Goal: Task Accomplishment & Management: Manage account settings

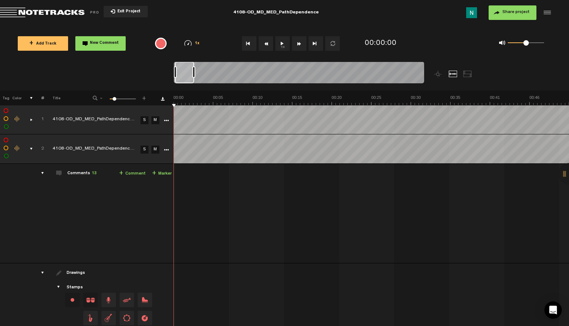
scroll to position [5, 0]
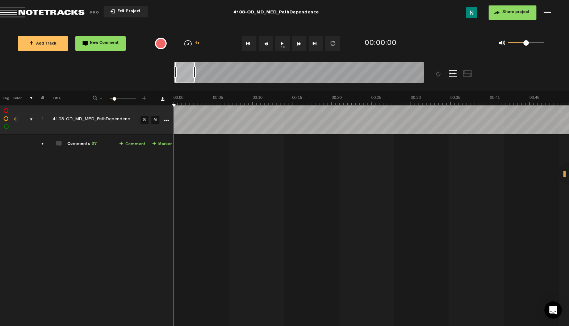
click at [33, 118] on td "1" at bounding box center [38, 119] width 11 height 29
click at [32, 119] on div "comments, stamps & drawings" at bounding box center [28, 119] width 11 height 7
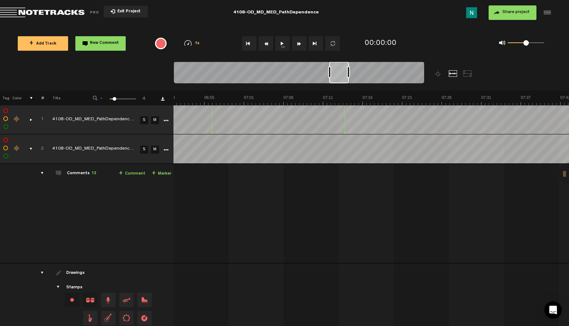
scroll to position [0, 3174]
drag, startPoint x: 349, startPoint y: 72, endPoint x: 361, endPoint y: 72, distance: 11.6
click at [350, 72] on div at bounding box center [348, 72] width 3 height 12
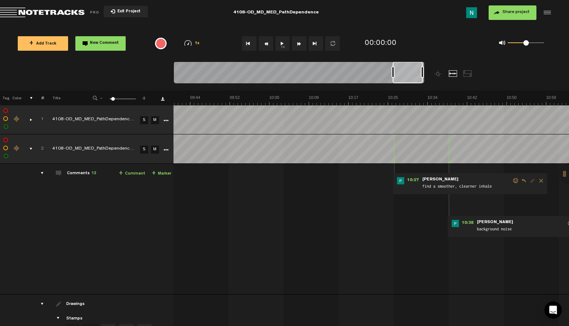
scroll to position [0, 2775]
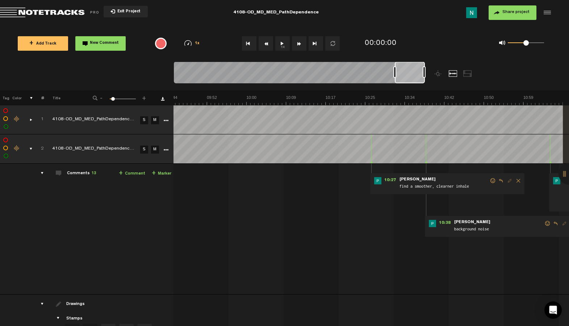
drag, startPoint x: 349, startPoint y: 78, endPoint x: 424, endPoint y: 78, distance: 75.4
click at [424, 78] on div at bounding box center [410, 73] width 30 height 22
click at [551, 223] on span "Reply to comment" at bounding box center [555, 223] width 9 height 5
type textarea "Again, can't do anything here"
click at [531, 275] on icon "comment" at bounding box center [543, 273] width 28 height 7
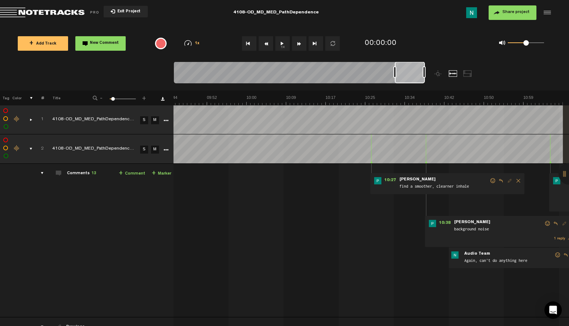
drag, startPoint x: 486, startPoint y: 180, endPoint x: 481, endPoint y: 183, distance: 5.5
click at [489, 180] on span at bounding box center [492, 180] width 7 height 5
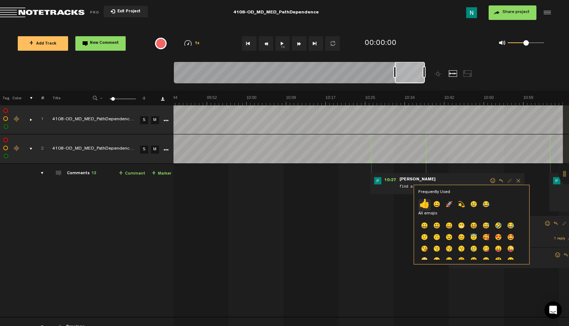
click at [425, 205] on p "👍" at bounding box center [424, 205] width 12 height 12
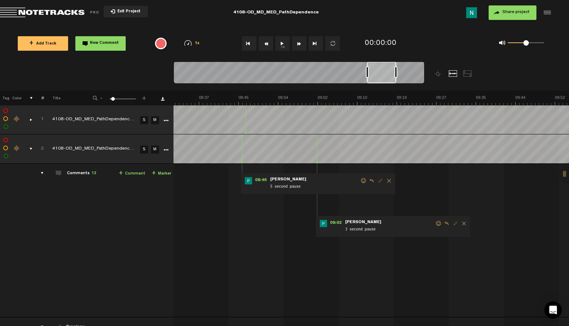
scroll to position [0, 2418]
drag, startPoint x: 410, startPoint y: 74, endPoint x: 382, endPoint y: 77, distance: 28.4
click at [382, 77] on div at bounding box center [380, 73] width 29 height 22
click at [444, 224] on span at bounding box center [447, 223] width 7 height 5
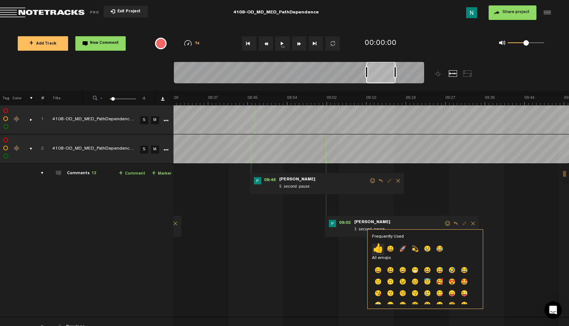
click at [376, 250] on p "👍" at bounding box center [378, 250] width 12 height 12
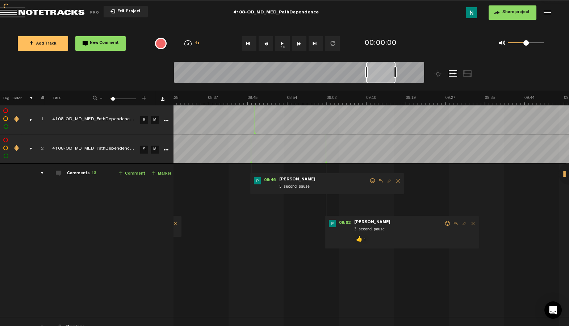
click at [365, 177] on div "08:46 - • Patrick Foley: "5 second pause" Patrick Foley 5 second pause" at bounding box center [327, 183] width 154 height 21
click at [369, 179] on span at bounding box center [372, 180] width 7 height 5
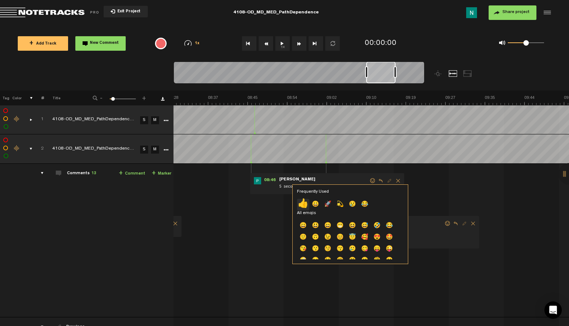
click at [301, 203] on p "👍" at bounding box center [303, 205] width 12 height 12
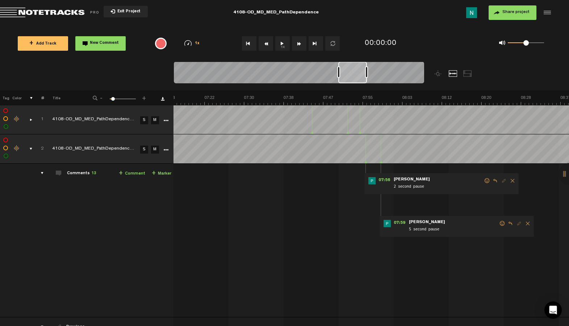
scroll to position [0, 2065]
drag, startPoint x: 387, startPoint y: 74, endPoint x: 359, endPoint y: 78, distance: 28.2
click at [359, 78] on div at bounding box center [352, 73] width 29 height 22
click at [499, 222] on span at bounding box center [502, 223] width 7 height 5
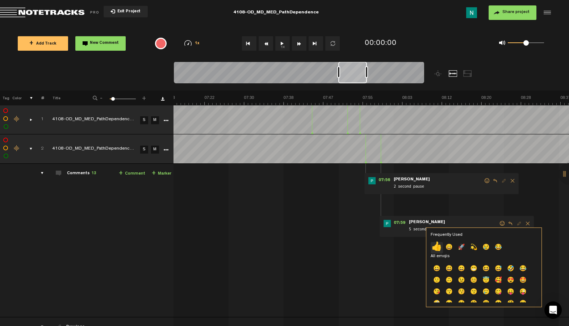
click at [433, 245] on p "👍" at bounding box center [437, 248] width 12 height 12
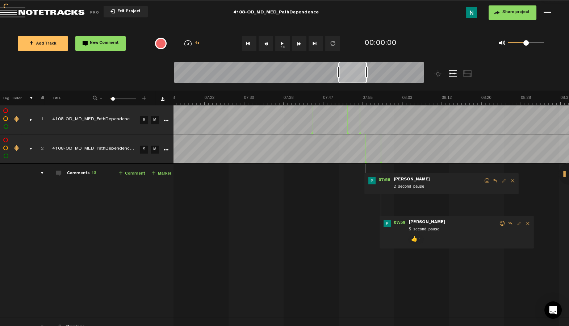
click at [484, 179] on span at bounding box center [487, 180] width 7 height 5
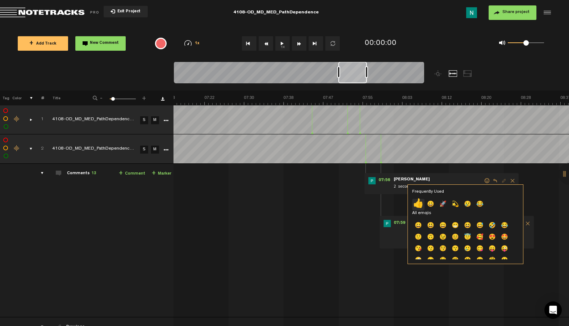
click at [418, 207] on p "👍" at bounding box center [418, 205] width 12 height 12
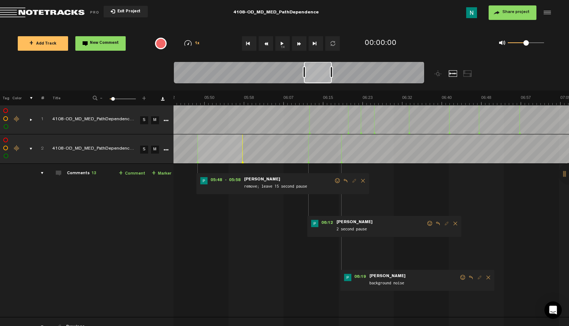
scroll to position [0, 1630]
drag, startPoint x: 360, startPoint y: 75, endPoint x: 326, endPoint y: 82, distance: 35.1
click at [326, 82] on div at bounding box center [318, 73] width 28 height 22
click at [467, 278] on span "Reply to comment" at bounding box center [471, 277] width 9 height 5
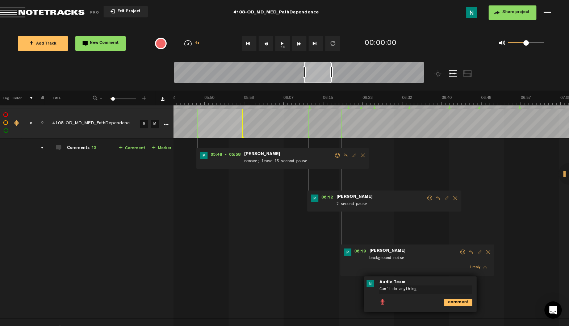
scroll to position [28, 5]
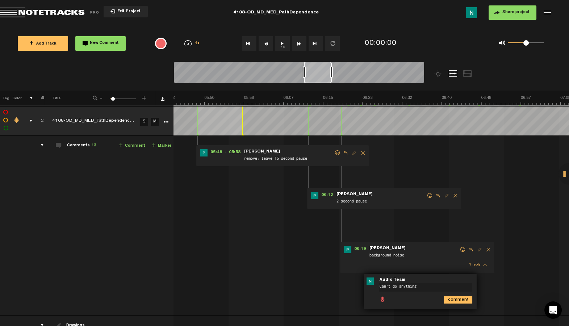
type textarea "Can't do anything"
click at [449, 303] on icon "comment" at bounding box center [458, 299] width 28 height 7
click at [426, 196] on span at bounding box center [429, 195] width 7 height 5
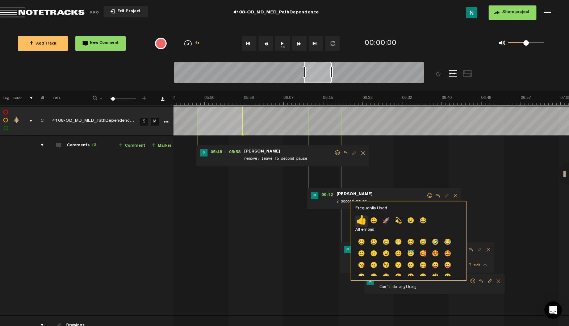
click at [360, 220] on p "👍" at bounding box center [361, 222] width 12 height 12
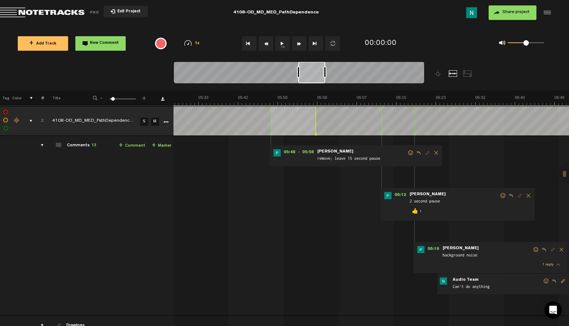
scroll to position [0, 1543]
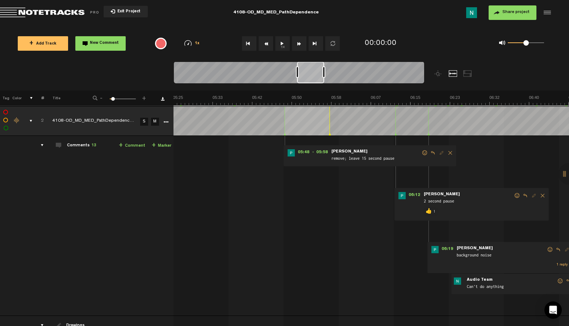
drag, startPoint x: 325, startPoint y: 81, endPoint x: 318, endPoint y: 82, distance: 6.6
click at [318, 82] on div at bounding box center [310, 73] width 27 height 22
click at [421, 153] on span at bounding box center [424, 152] width 7 height 5
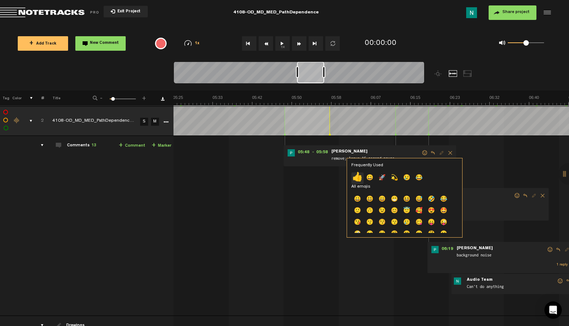
click at [358, 174] on p "👍" at bounding box center [357, 178] width 12 height 12
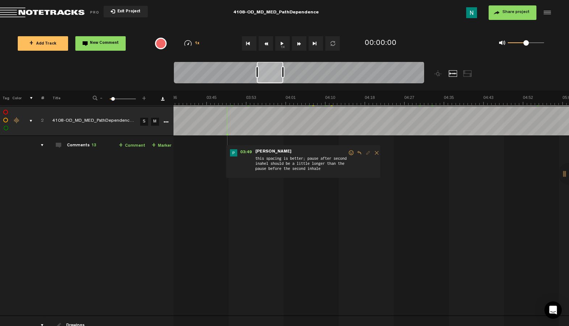
scroll to position [0, 998]
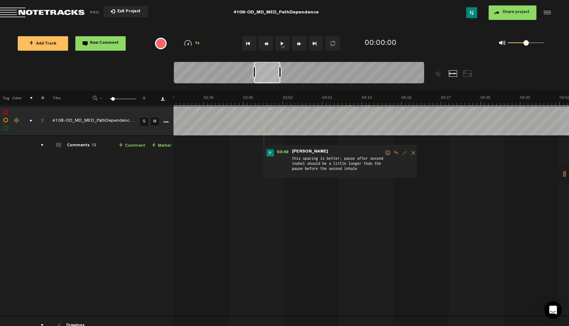
drag, startPoint x: 317, startPoint y: 82, endPoint x: 274, endPoint y: 89, distance: 43.7
click at [274, 89] on div at bounding box center [330, 76] width 313 height 29
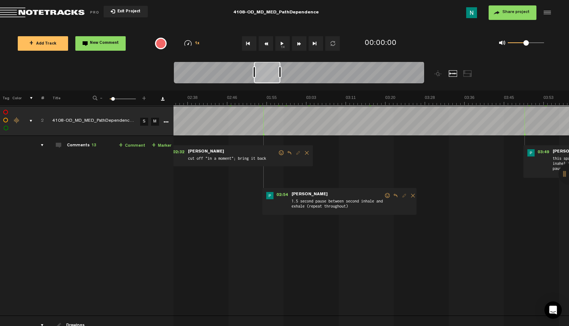
scroll to position [28, 5]
click at [381, 192] on div "02:54 - • Patrick Foley: "1.5 second pause between second inhale and exhale (re…" at bounding box center [339, 201] width 154 height 27
click at [384, 194] on span at bounding box center [387, 195] width 7 height 5
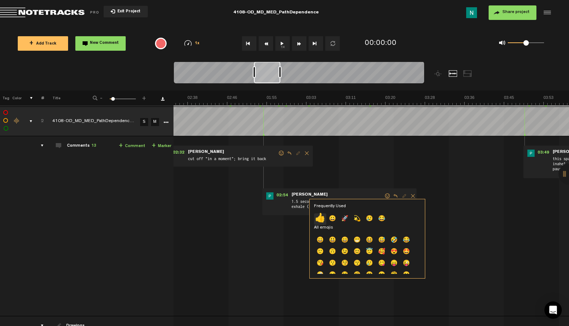
click at [321, 217] on p "👍" at bounding box center [320, 219] width 12 height 12
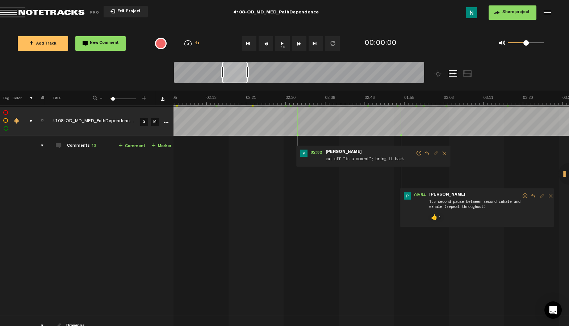
scroll to position [0, 595]
drag, startPoint x: 266, startPoint y: 82, endPoint x: 234, endPoint y: 85, distance: 32.0
click at [234, 85] on div at bounding box center [299, 74] width 250 height 24
click at [420, 152] on span at bounding box center [423, 153] width 7 height 5
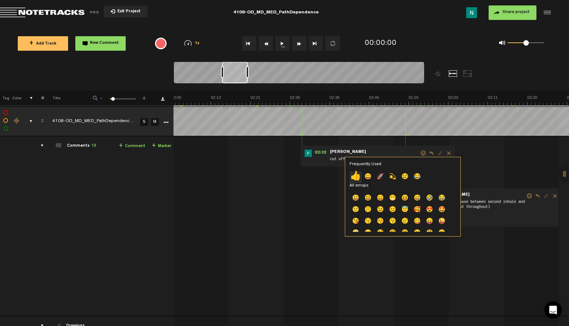
click at [360, 175] on p "👍" at bounding box center [356, 177] width 12 height 12
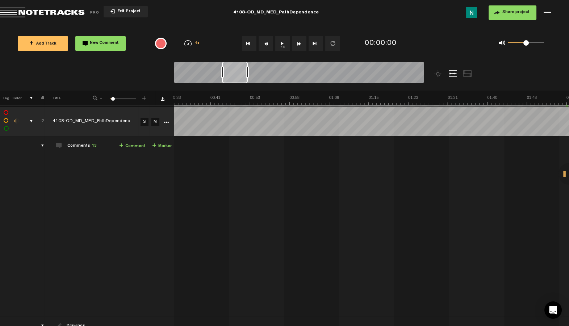
scroll to position [0, 0]
click at [29, 118] on div "comments, stamps & drawings" at bounding box center [28, 121] width 11 height 7
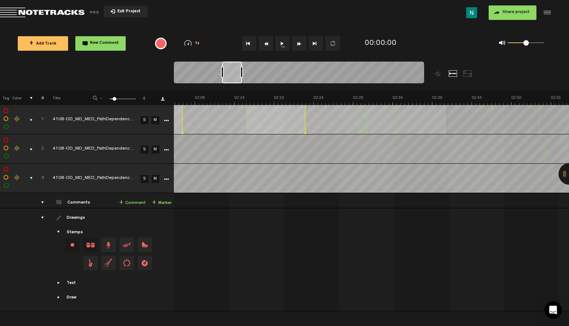
scroll to position [0, 967]
click at [72, 12] on span "Return to Project List" at bounding box center [50, 13] width 101 height 10
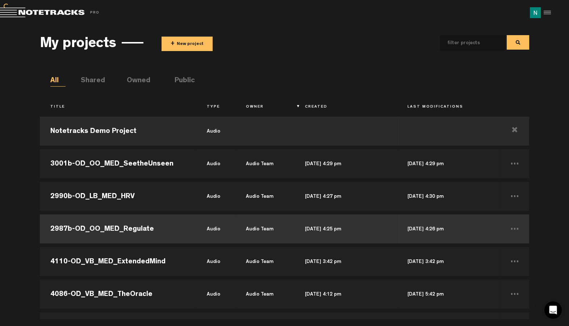
click at [94, 222] on td "2987b-OD_OO_MED_Regulate" at bounding box center [118, 229] width 157 height 33
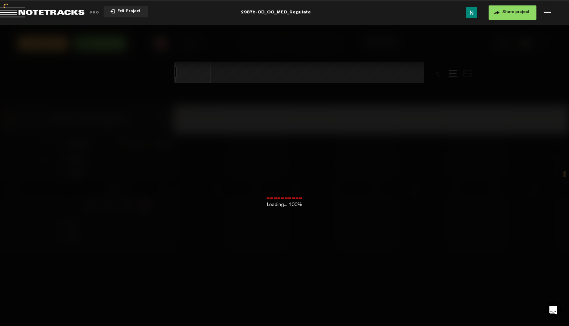
click at [518, 10] on span "Share project" at bounding box center [515, 12] width 27 height 4
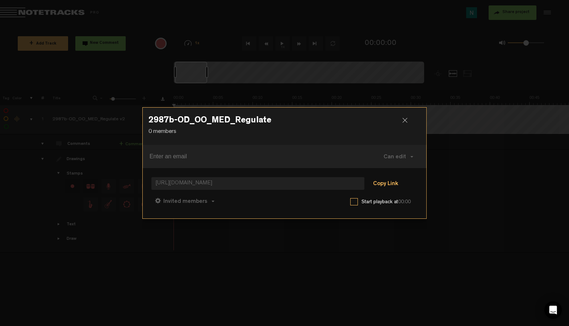
click at [382, 180] on button "Copy Link" at bounding box center [385, 184] width 39 height 14
click at [213, 205] on button "Can comment" at bounding box center [220, 200] width 51 height 17
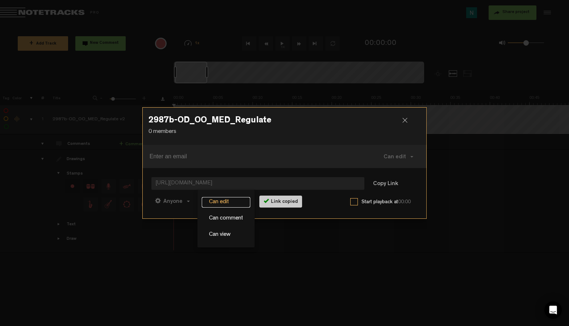
click at [215, 204] on link "Can edit" at bounding box center [226, 202] width 49 height 11
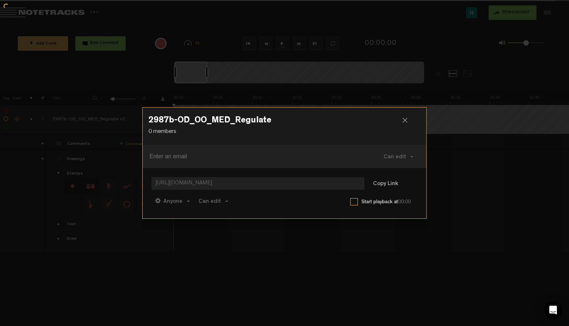
click at [388, 175] on div "https://app.notetracks.com/#/app/audioproject/340e_wTExY0FdNjOZIIP1eYaf-UEDcycb…" at bounding box center [285, 193] width 284 height 50
click at [388, 177] on button "Copy Link" at bounding box center [385, 184] width 39 height 14
click at [404, 122] on div at bounding box center [407, 123] width 11 height 11
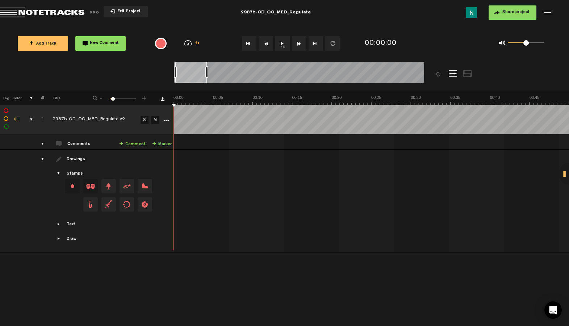
click at [80, 11] on span "Return to Project List" at bounding box center [50, 13] width 101 height 10
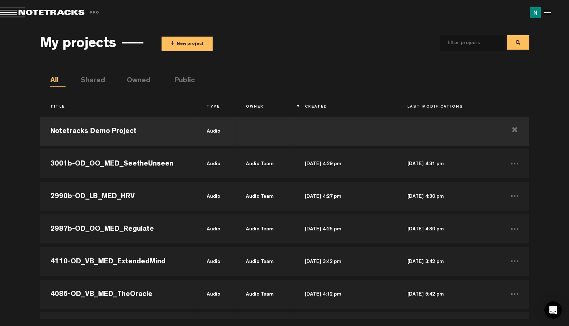
click at [200, 41] on button "+ New project" at bounding box center [187, 44] width 51 height 14
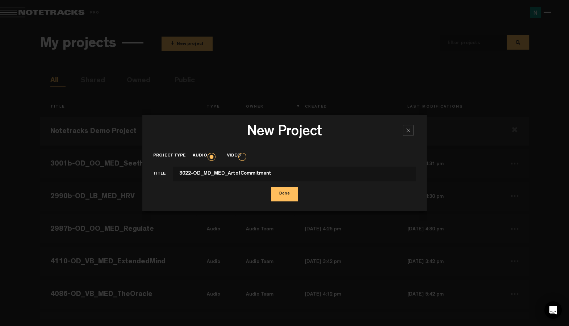
click at [189, 172] on input "3022-OD_MD_MED_ArtofCommitment" at bounding box center [294, 174] width 243 height 14
type input "3022b-OD_MD_MED_ArtofCommitment"
click at [297, 196] on button "Done" at bounding box center [284, 194] width 26 height 14
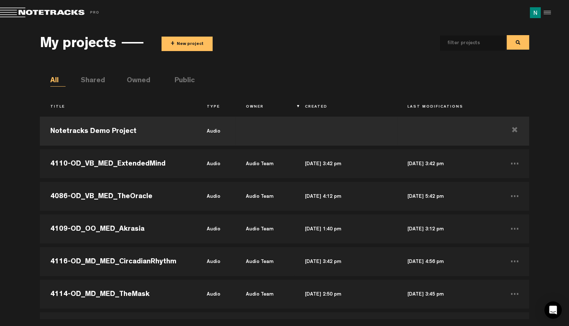
click at [380, 52] on div "My projects + New project" at bounding box center [284, 42] width 489 height 27
click at [184, 43] on button "+ New project" at bounding box center [187, 44] width 51 height 14
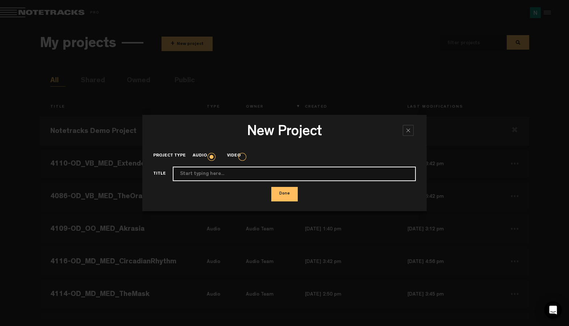
paste input "2987b-OD_OO_MED_Regulate v2"
type input "2987b-OD_OO_MED_Regulate"
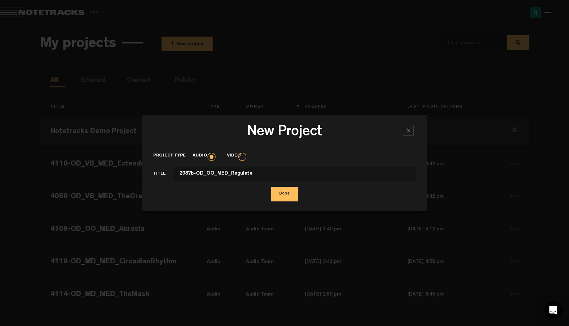
click at [292, 195] on button "Done" at bounding box center [284, 194] width 26 height 14
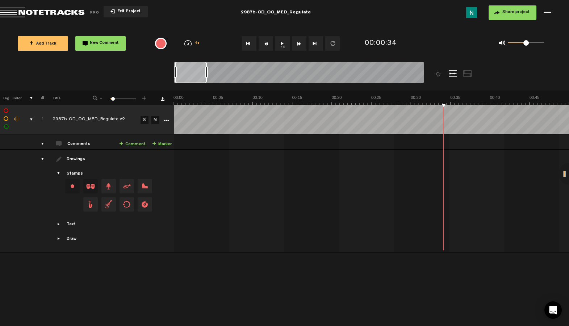
click at [65, 10] on span "Return to Project List" at bounding box center [50, 13] width 101 height 10
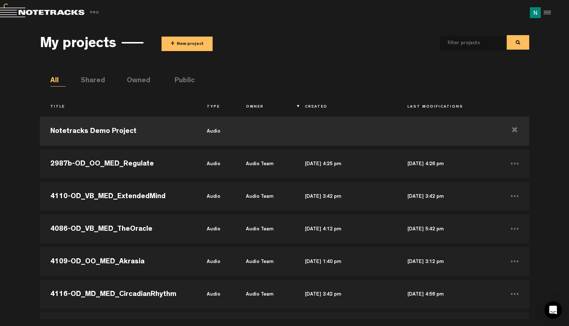
click at [178, 43] on button "+ New project" at bounding box center [187, 44] width 51 height 14
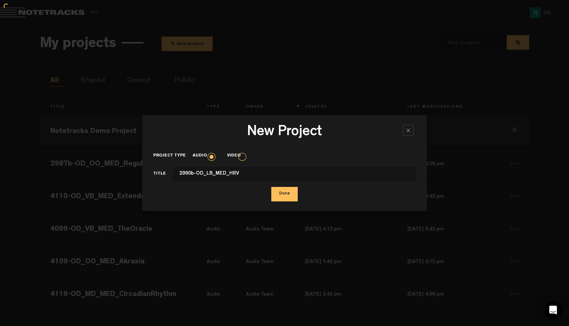
type input "2990b-OD_LB_MED_HRV"
click at [271, 187] on button "Done" at bounding box center [284, 194] width 26 height 14
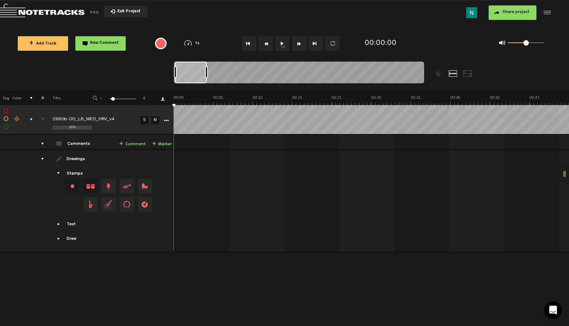
click at [514, 15] on button "Share project" at bounding box center [513, 12] width 48 height 14
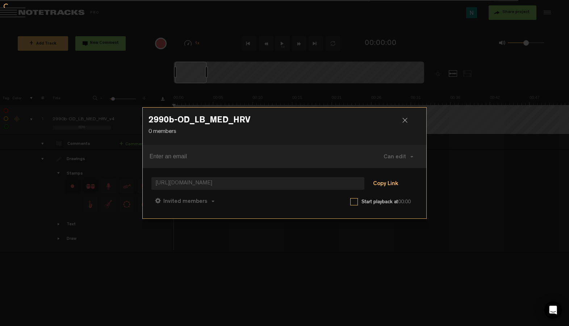
click at [377, 185] on button "Copy Link" at bounding box center [385, 184] width 39 height 14
click at [219, 200] on span "Can comment" at bounding box center [217, 202] width 37 height 6
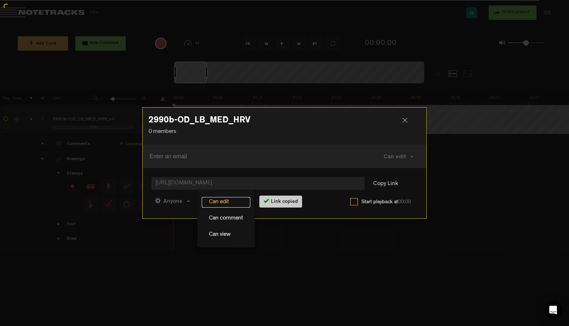
click at [218, 201] on link "Can edit" at bounding box center [226, 202] width 49 height 11
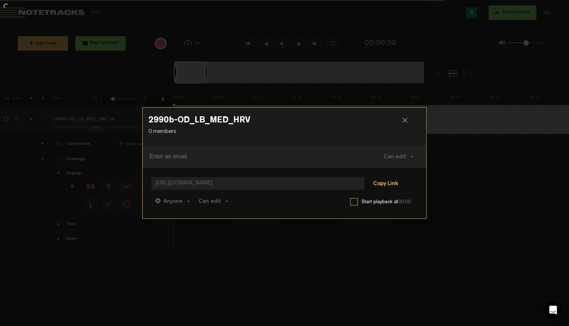
click at [377, 182] on button "Copy Link" at bounding box center [385, 184] width 39 height 14
click at [404, 120] on div at bounding box center [407, 123] width 11 height 11
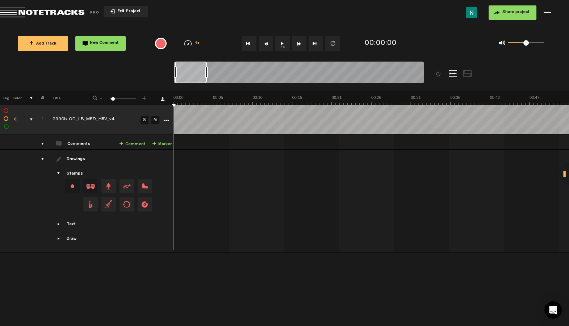
click at [68, 12] on span "Return to Project List" at bounding box center [50, 13] width 101 height 10
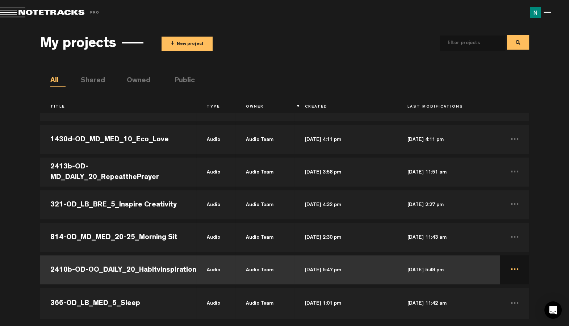
scroll to position [29, 0]
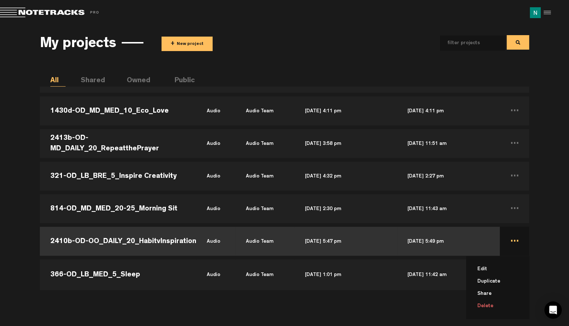
click at [484, 303] on li "Delete" at bounding box center [502, 306] width 54 height 12
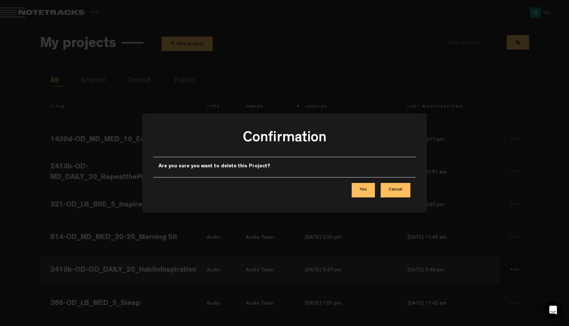
click at [370, 190] on button "Yes" at bounding box center [363, 190] width 23 height 14
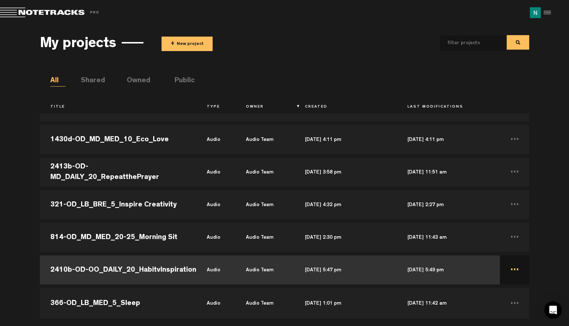
scroll to position [19754, 0]
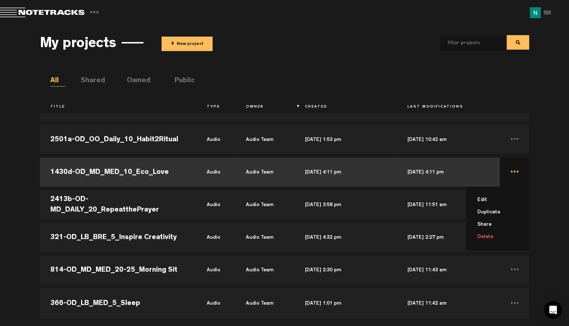
click at [485, 239] on li "Delete" at bounding box center [502, 237] width 54 height 12
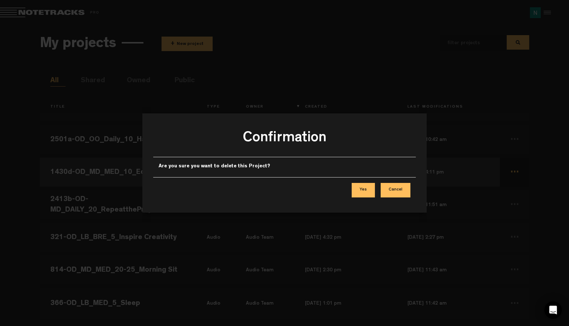
click at [370, 192] on button "Yes" at bounding box center [363, 190] width 23 height 14
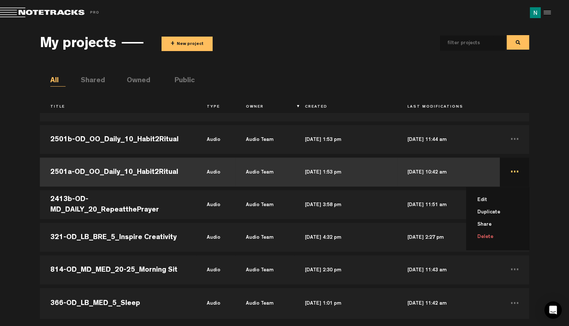
click at [483, 234] on li "Delete" at bounding box center [502, 237] width 54 height 12
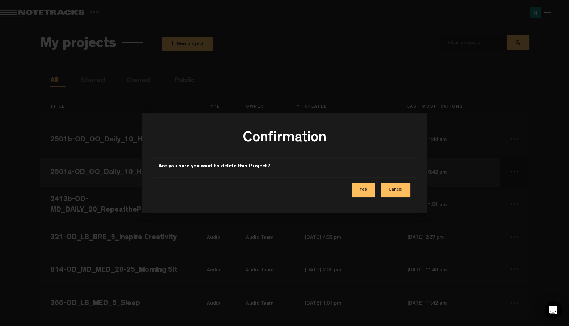
click at [368, 195] on button "Yes" at bounding box center [363, 190] width 23 height 14
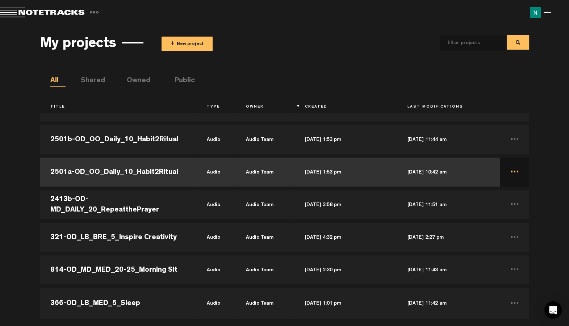
scroll to position [19688, 0]
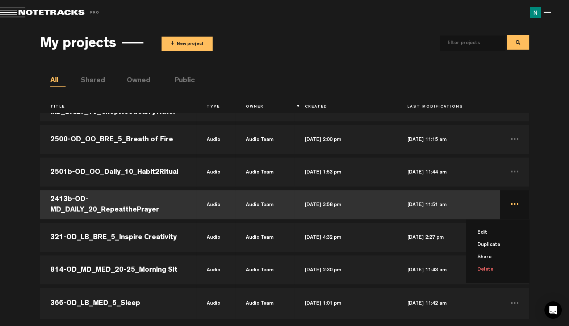
click at [479, 265] on li "Delete" at bounding box center [502, 269] width 54 height 12
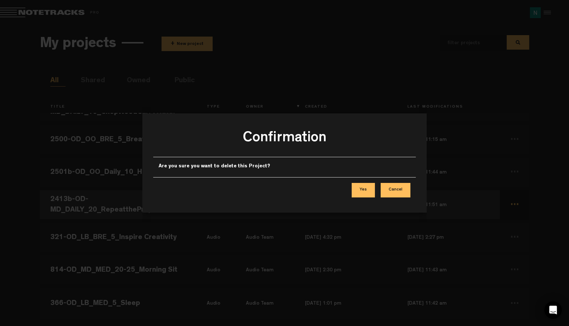
click at [360, 189] on button "Yes" at bounding box center [363, 190] width 23 height 14
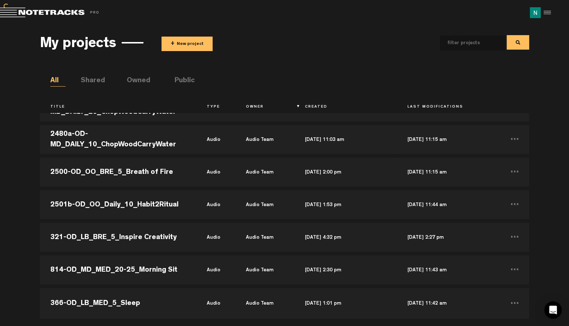
scroll to position [19656, 0]
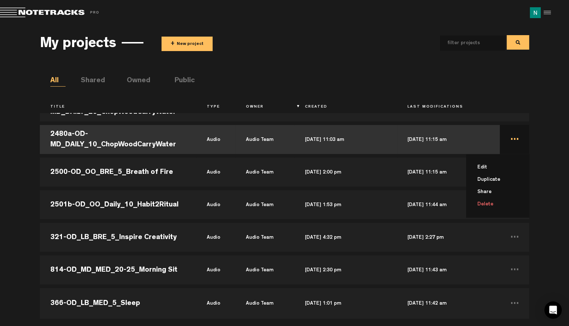
click at [480, 202] on li "Delete" at bounding box center [502, 204] width 54 height 12
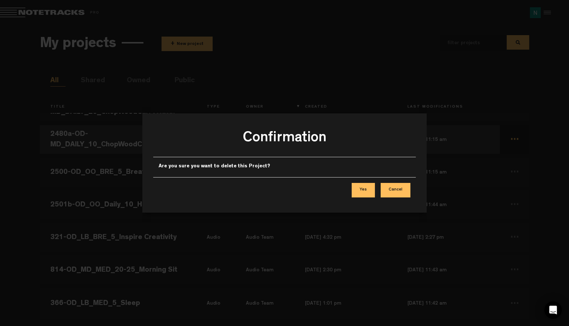
click at [366, 188] on button "Yes" at bounding box center [363, 190] width 23 height 14
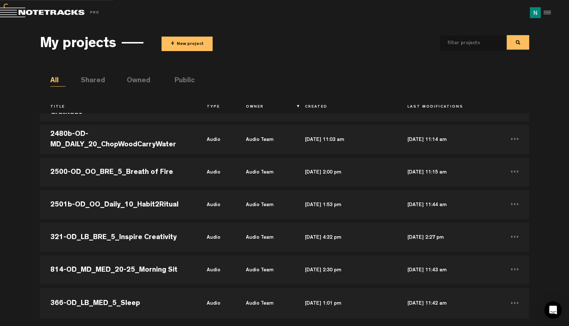
scroll to position [19623, 0]
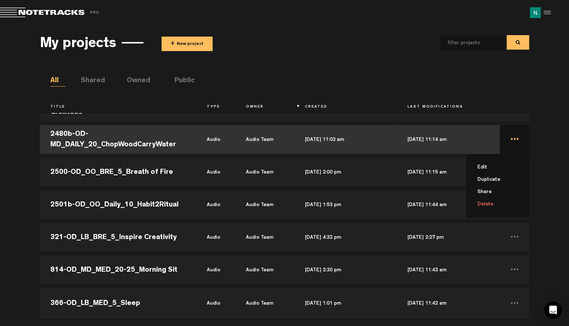
click at [482, 203] on li "Delete" at bounding box center [502, 204] width 54 height 12
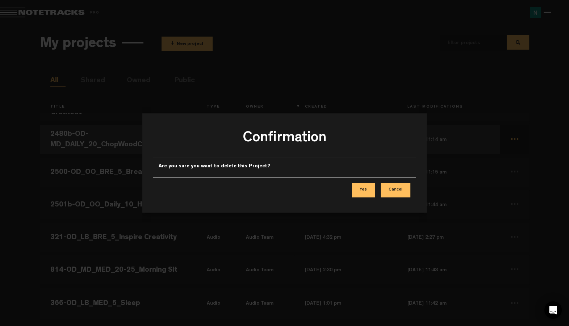
click at [363, 184] on button "Yes" at bounding box center [363, 190] width 23 height 14
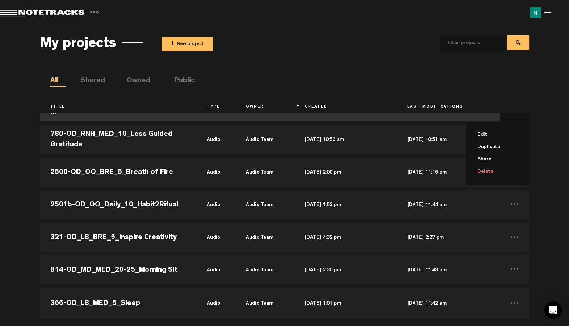
click at [489, 170] on li "Delete" at bounding box center [502, 172] width 54 height 12
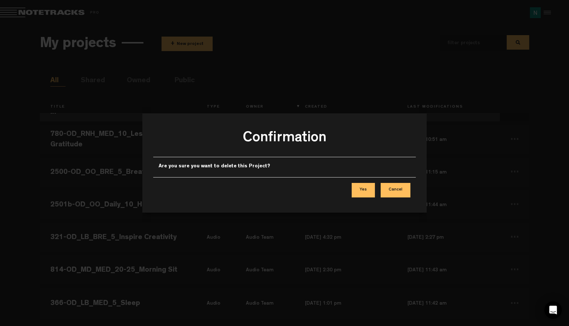
click at [372, 187] on button "Yes" at bounding box center [363, 190] width 23 height 14
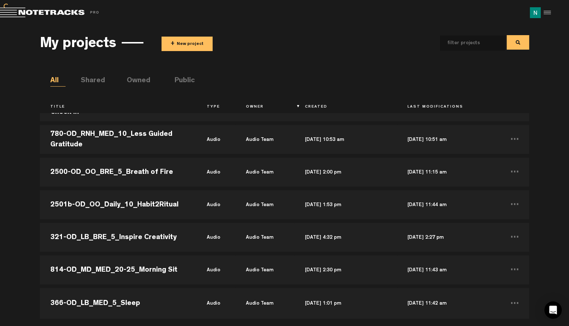
scroll to position [19558, 0]
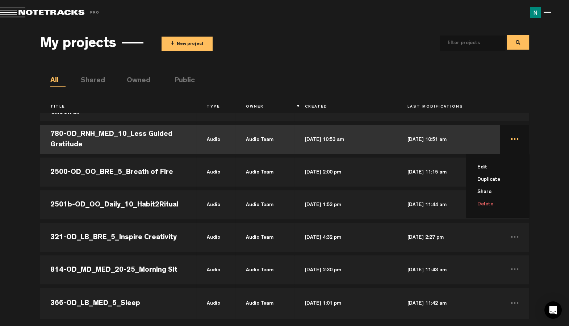
click at [483, 205] on li "Delete" at bounding box center [502, 204] width 54 height 12
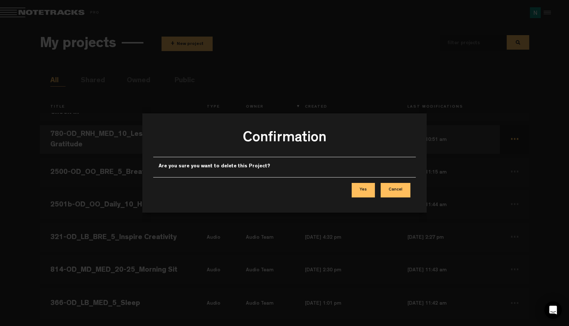
click at [362, 193] on button "Yes" at bounding box center [363, 190] width 23 height 14
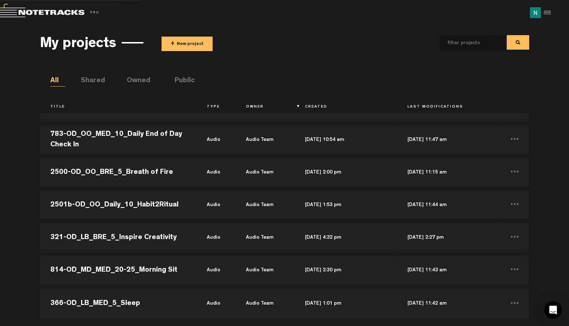
scroll to position [19525, 0]
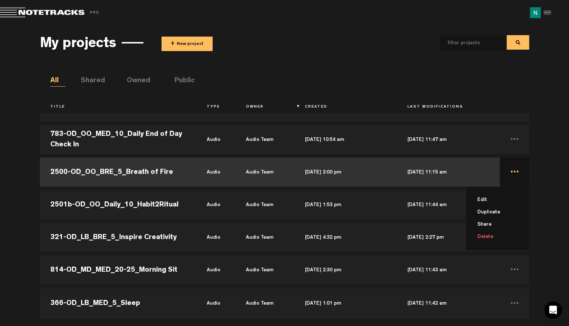
click at [481, 232] on li "Delete" at bounding box center [502, 237] width 54 height 12
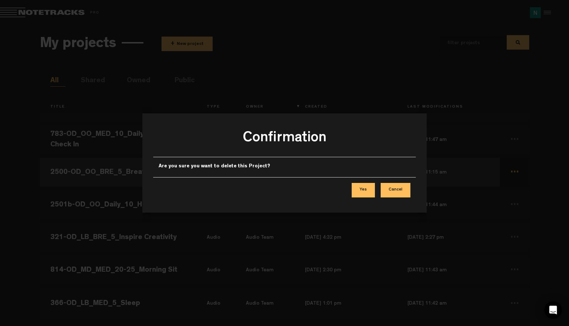
click at [367, 191] on button "Yes" at bounding box center [363, 190] width 23 height 14
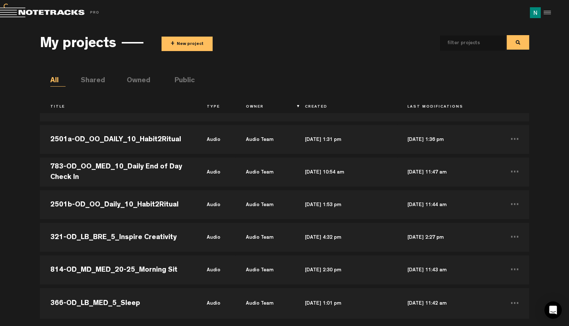
scroll to position [19493, 0]
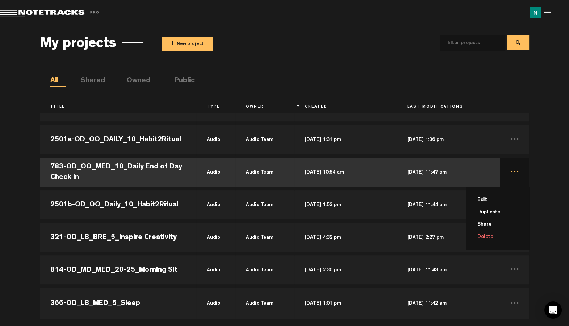
click at [481, 235] on li "Delete" at bounding box center [502, 237] width 54 height 12
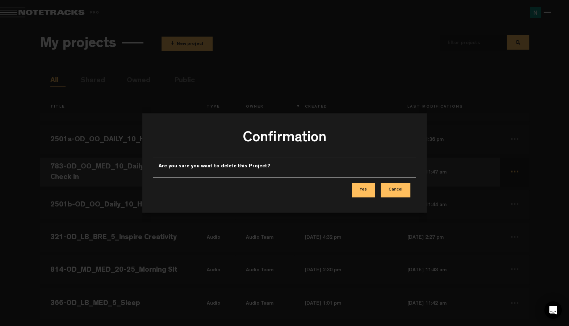
click at [362, 197] on button "Yes" at bounding box center [363, 190] width 23 height 14
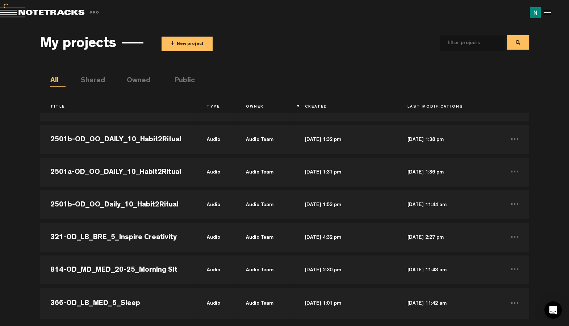
scroll to position [19460, 0]
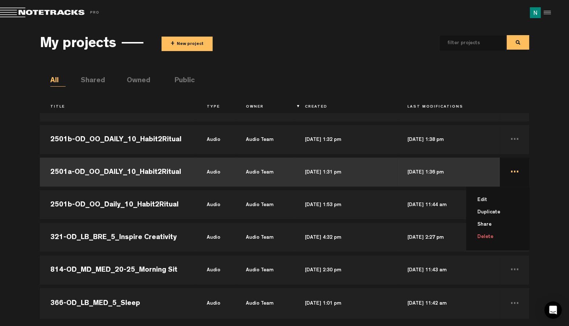
click at [477, 236] on li "Delete" at bounding box center [502, 237] width 54 height 12
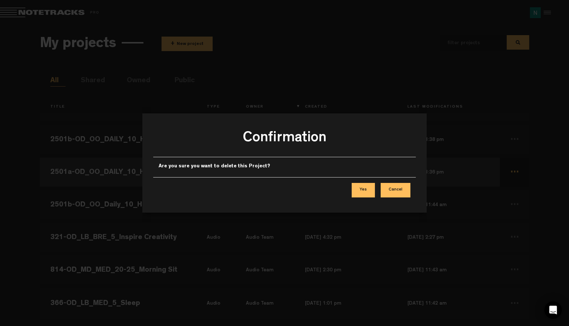
click at [370, 193] on button "Yes" at bounding box center [363, 190] width 23 height 14
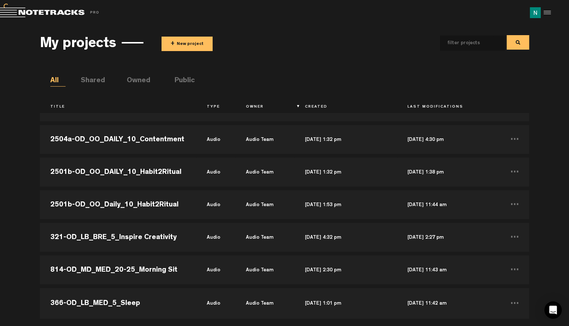
scroll to position [19428, 0]
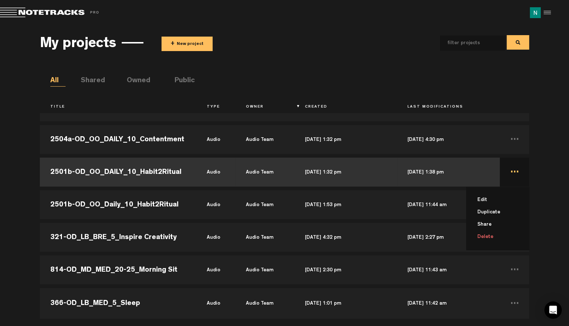
click at [480, 234] on li "Delete" at bounding box center [502, 237] width 54 height 12
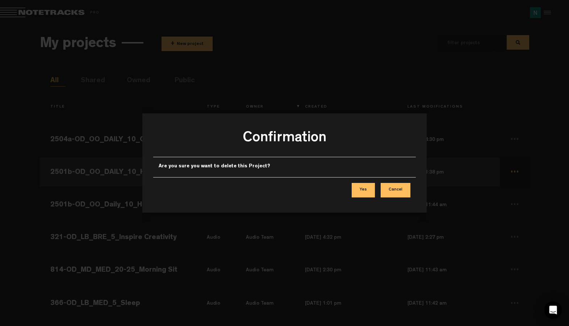
click at [364, 191] on button "Yes" at bounding box center [363, 190] width 23 height 14
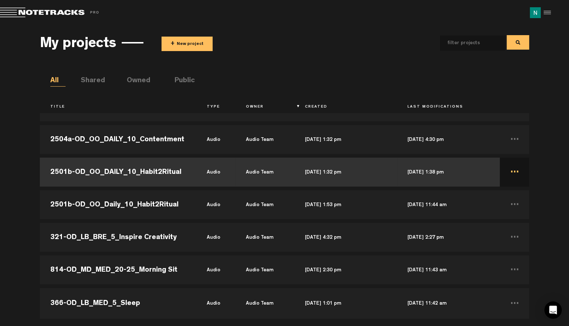
scroll to position [19395, 0]
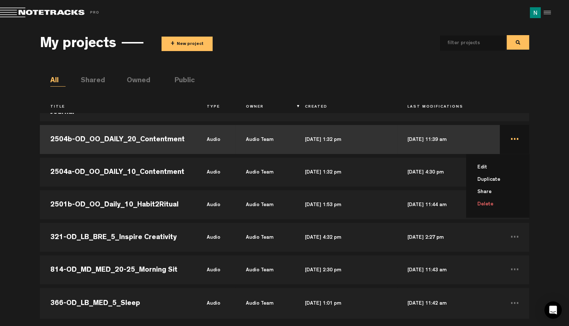
click at [479, 204] on li "Delete" at bounding box center [502, 204] width 54 height 12
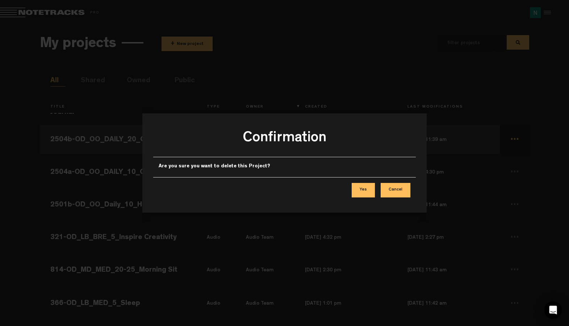
click at [364, 188] on button "Yes" at bounding box center [363, 190] width 23 height 14
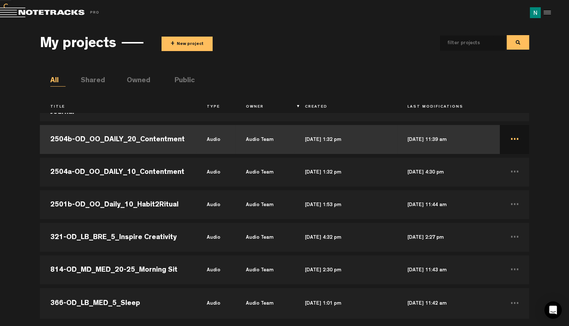
scroll to position [19362, 0]
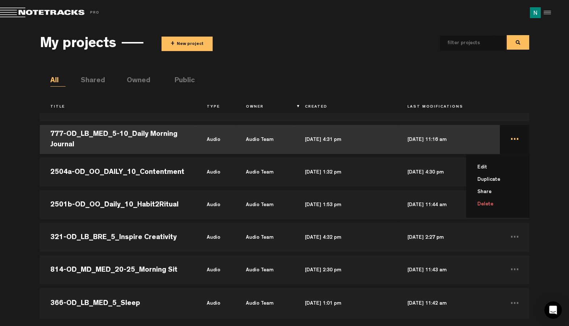
click at [485, 203] on li "Delete" at bounding box center [502, 204] width 54 height 12
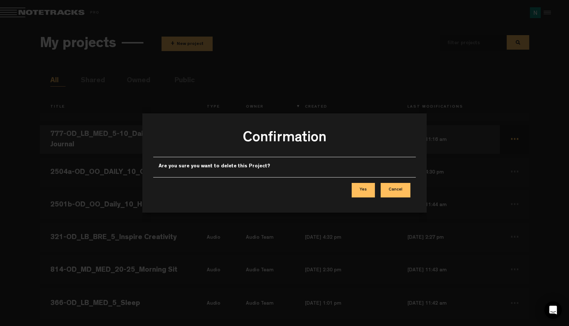
click at [370, 193] on button "Yes" at bounding box center [363, 190] width 23 height 14
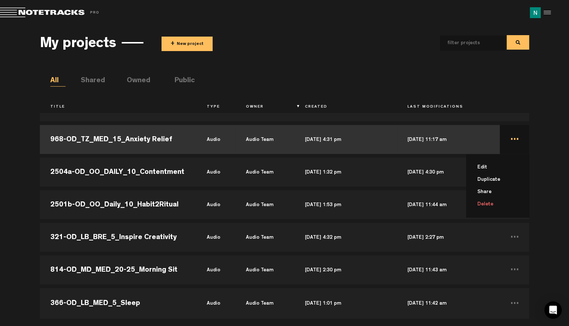
click at [484, 206] on li "Delete" at bounding box center [502, 204] width 54 height 12
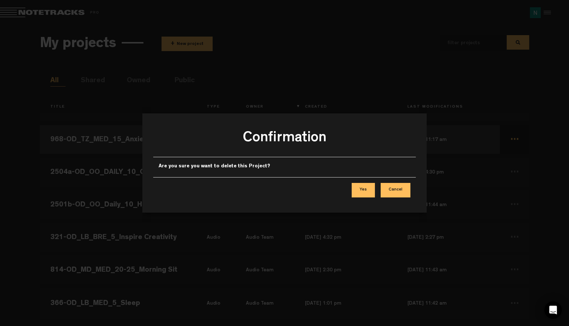
click at [365, 192] on button "Yes" at bounding box center [363, 190] width 23 height 14
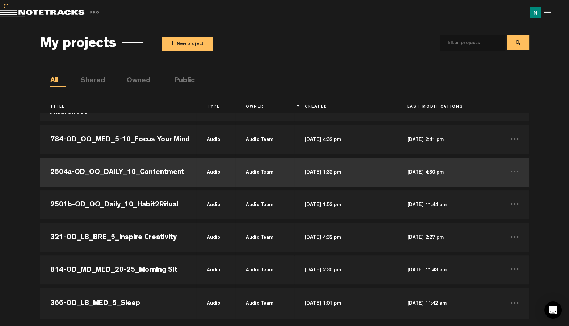
scroll to position [19297, 0]
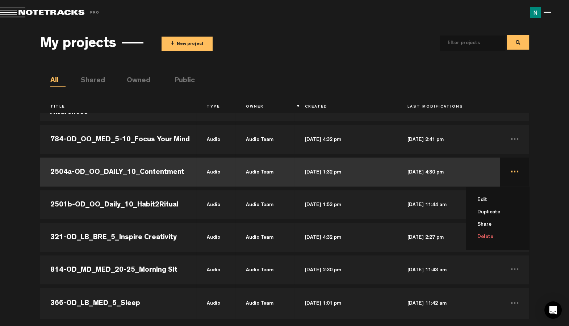
click at [486, 235] on li "Delete" at bounding box center [502, 237] width 54 height 12
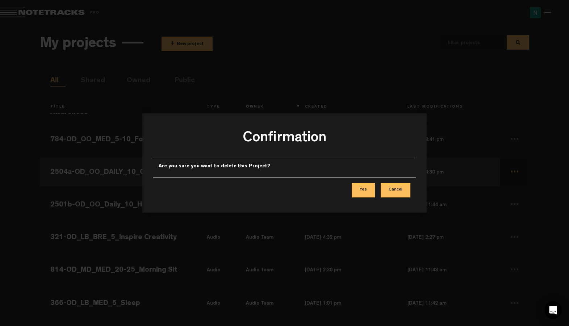
click at [363, 191] on button "Yes" at bounding box center [363, 190] width 23 height 14
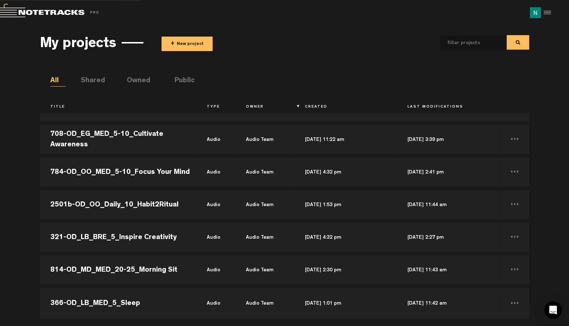
scroll to position [19265, 0]
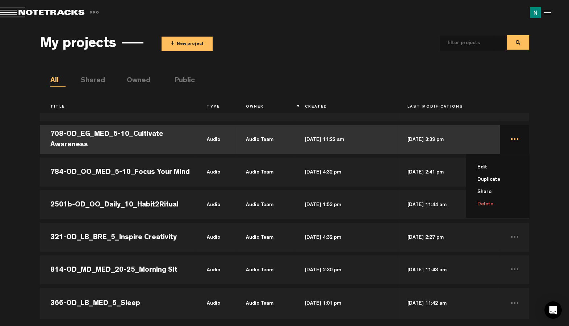
click at [489, 202] on li "Delete" at bounding box center [502, 204] width 54 height 12
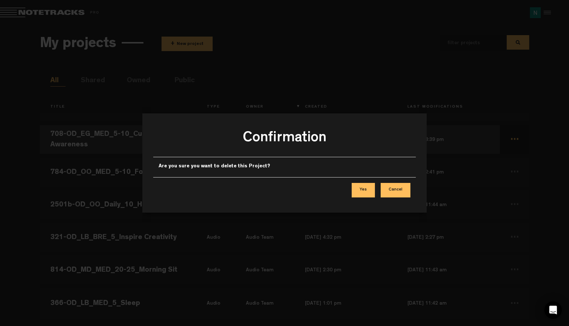
click at [364, 189] on button "Yes" at bounding box center [363, 190] width 23 height 14
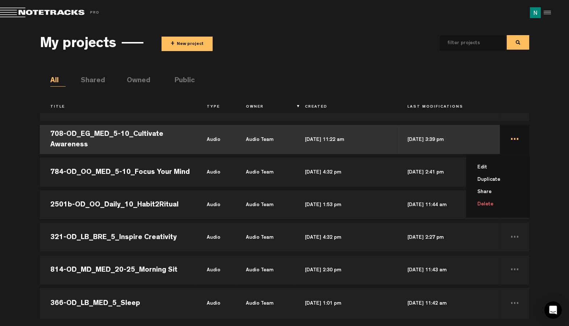
click at [484, 203] on li "Delete" at bounding box center [502, 204] width 54 height 12
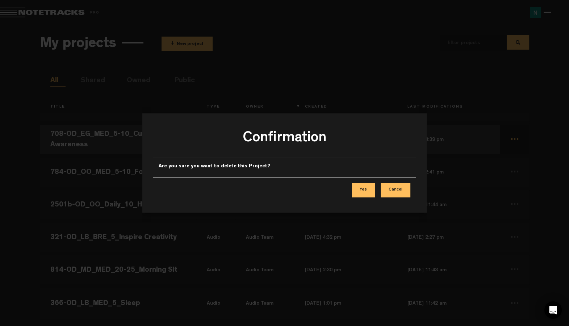
click at [357, 190] on button "Yes" at bounding box center [363, 190] width 23 height 14
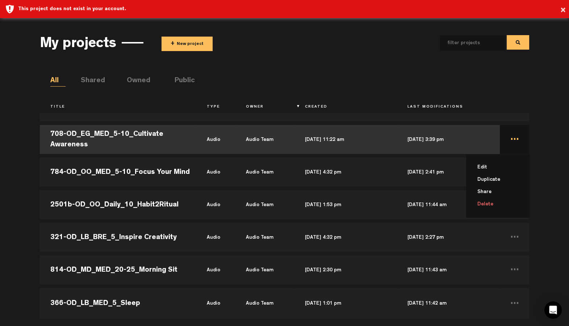
click at [485, 206] on li "Delete" at bounding box center [502, 204] width 54 height 12
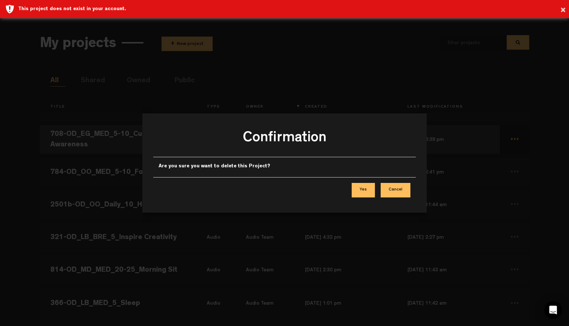
click at [361, 189] on button "Yes" at bounding box center [363, 190] width 23 height 14
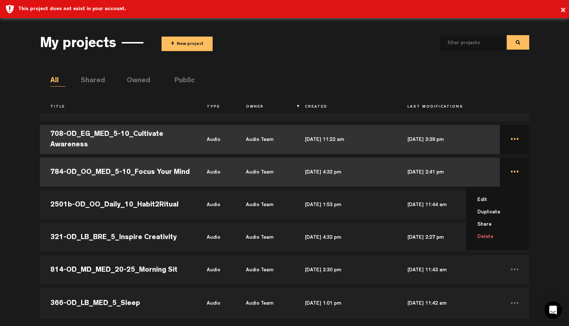
click at [479, 235] on li "Delete" at bounding box center [502, 237] width 54 height 12
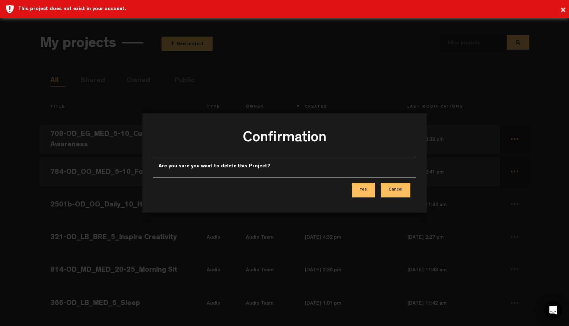
click at [370, 192] on button "Yes" at bounding box center [363, 190] width 23 height 14
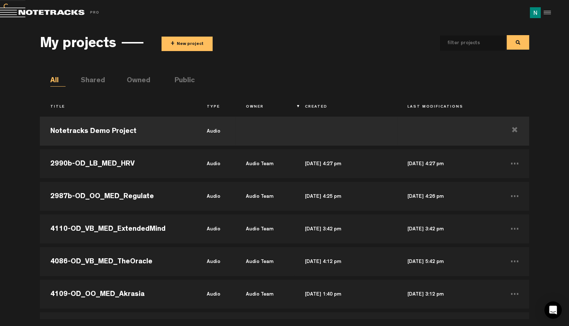
click at [188, 41] on button "+ New project" at bounding box center [187, 44] width 51 height 14
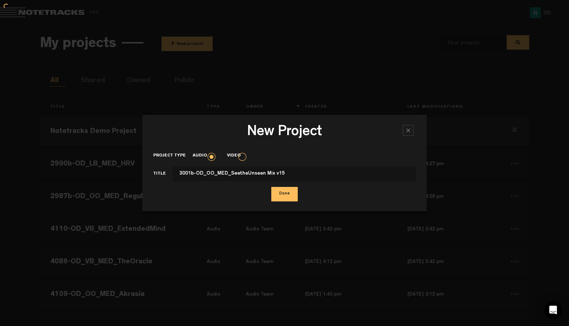
click at [259, 174] on input "3001b-OD_OO_MED_SeetheUnseen Mix v15" at bounding box center [294, 174] width 243 height 14
type input "3001b-OD_OO_MED_SeetheUnseen"
click at [293, 200] on button "Done" at bounding box center [284, 194] width 26 height 14
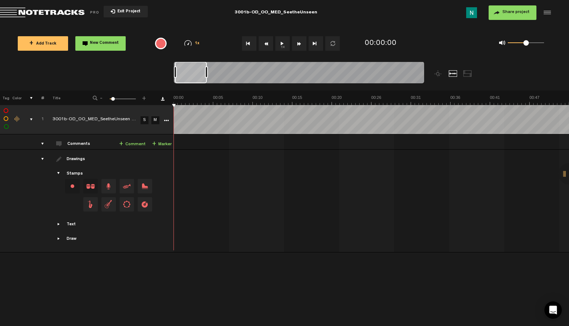
click at [504, 10] on button "Share project" at bounding box center [513, 12] width 48 height 14
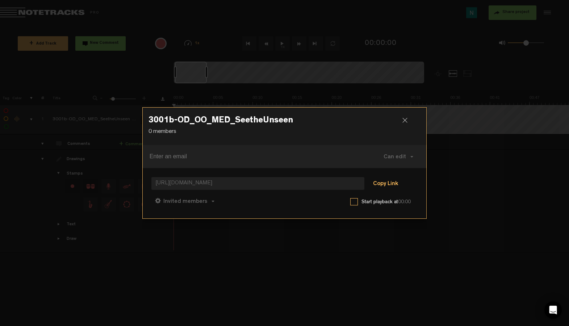
click at [381, 181] on button "Copy Link" at bounding box center [385, 184] width 39 height 14
click at [210, 204] on span "Can comment" at bounding box center [217, 202] width 37 height 6
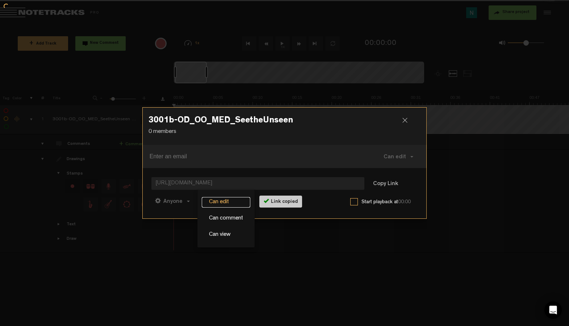
click at [210, 200] on link "Can edit" at bounding box center [226, 202] width 49 height 11
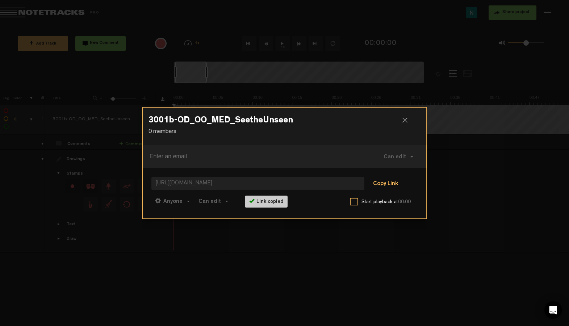
click at [381, 181] on button "Copy Link" at bounding box center [385, 184] width 39 height 14
click at [403, 119] on div at bounding box center [407, 123] width 11 height 11
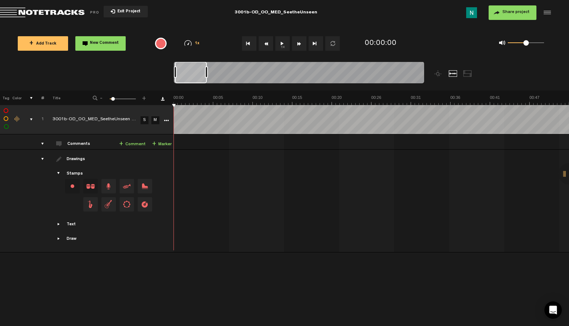
click at [61, 19] on md-toolbar "Exit Project 3001b-OD_OO_MED_SeetheUnseen Share project Save project" at bounding box center [284, 12] width 569 height 25
click at [70, 8] on span "Return to Project List" at bounding box center [50, 13] width 101 height 10
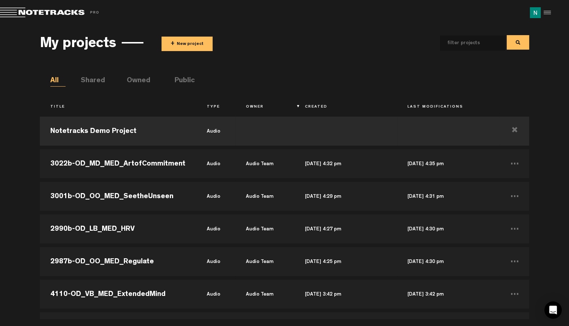
click at [176, 42] on button "+ New project" at bounding box center [187, 44] width 51 height 14
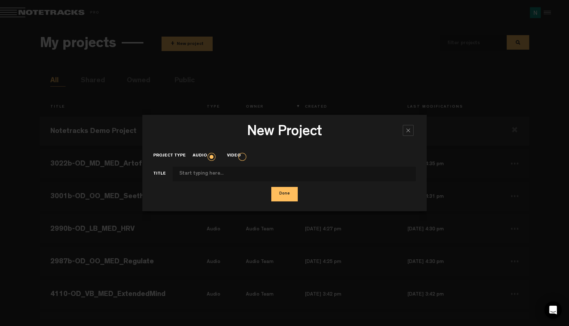
type input "https://app.notetracks.com/#/app/audioproject/3411_nVHLbyOs6f6gIH7HjD10-2ev6lKg…"
click at [325, 175] on input "https://app.notetracks.com/#/app/audioproject/3411_nVHLbyOs6f6gIH7HjD10-2ev6lKg…" at bounding box center [294, 174] width 243 height 14
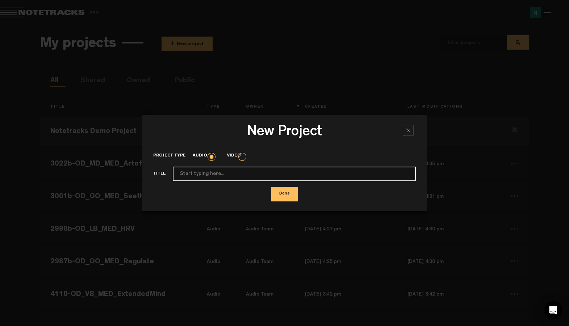
paste input "4064b-OD-VB_MED_SoundAndSilence_Mix_v3"
click at [265, 173] on input "4064b-OD-VB_MED_SoundAndSilence_Mix_v3" at bounding box center [294, 174] width 243 height 14
click at [286, 176] on input "4064b-OD-VB_MED_SoundAndSilence_Mix_v3" at bounding box center [294, 174] width 243 height 14
click at [264, 175] on input "4064b-OD-VB_MED_SoundAndSilence_Mix_v3" at bounding box center [294, 174] width 243 height 14
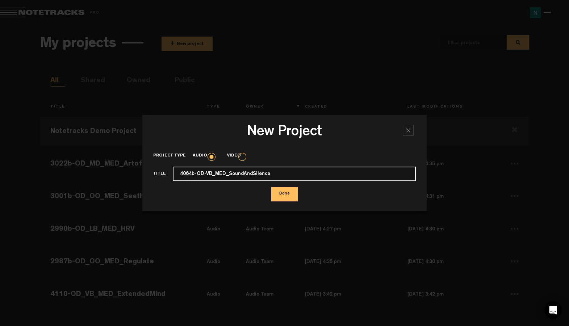
type input "4064b-OD-VB_MED_SoundAndSilence"
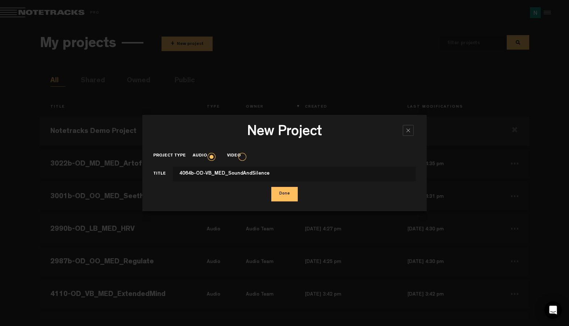
click at [283, 194] on button "Done" at bounding box center [284, 194] width 26 height 14
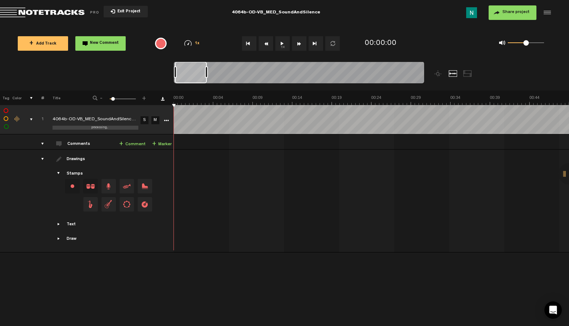
click at [524, 13] on span "Share project" at bounding box center [515, 12] width 27 height 4
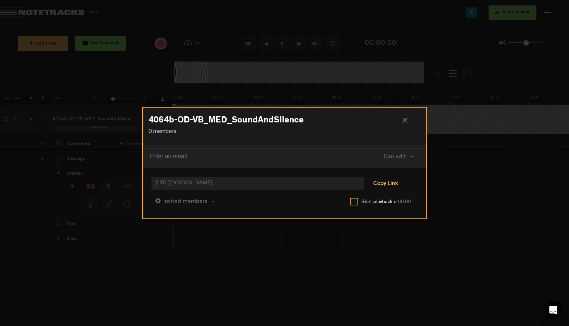
click at [374, 183] on button "Copy Link" at bounding box center [385, 184] width 39 height 14
click at [224, 198] on button "Can comment" at bounding box center [220, 200] width 51 height 17
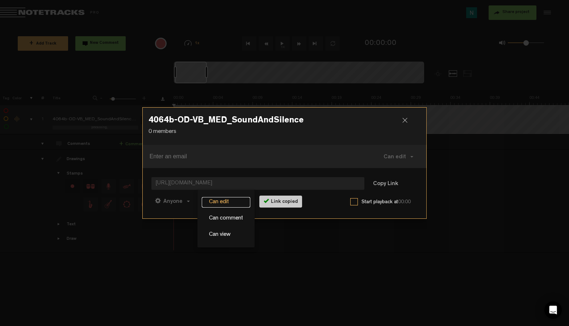
click at [224, 200] on link "Can edit" at bounding box center [226, 202] width 49 height 11
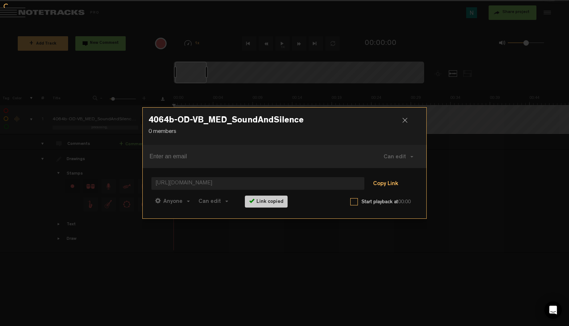
click at [392, 188] on button "Copy Link" at bounding box center [385, 184] width 39 height 14
click at [407, 120] on div at bounding box center [407, 123] width 11 height 11
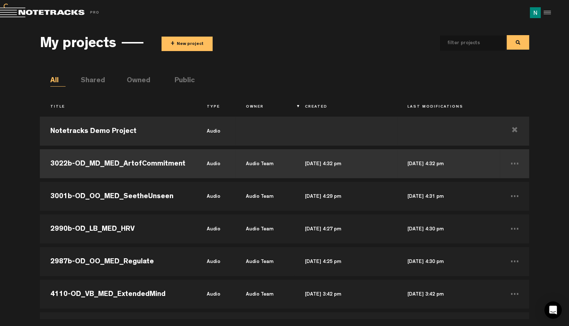
click at [121, 167] on td "3022b-OD_MD_MED_ArtofCommitment" at bounding box center [118, 163] width 157 height 33
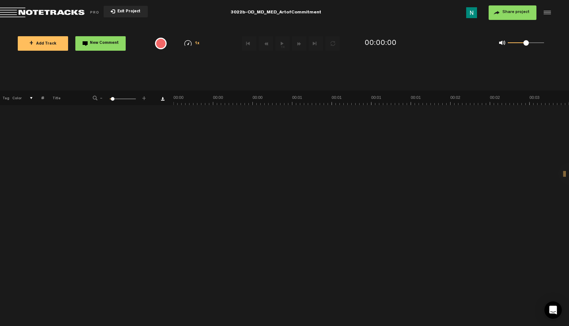
click at [510, 11] on span "Share project" at bounding box center [515, 12] width 27 height 4
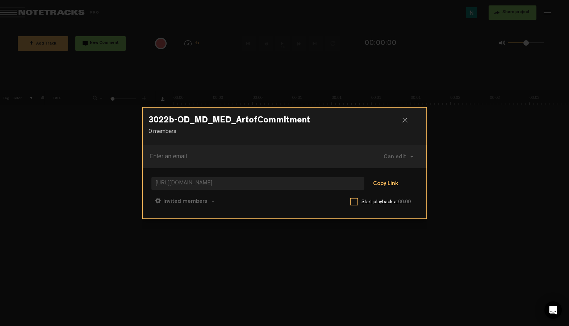
click at [392, 179] on button "Copy Link" at bounding box center [385, 184] width 39 height 14
click at [236, 202] on button "Can comment" at bounding box center [220, 200] width 51 height 17
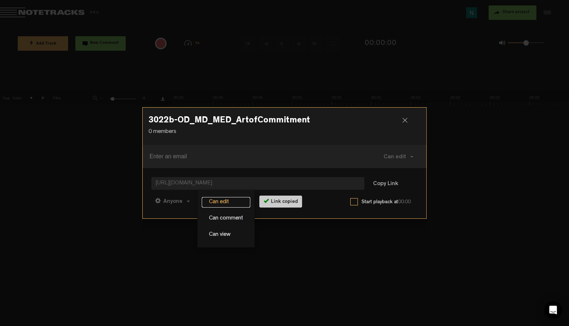
click at [230, 201] on link "Can edit" at bounding box center [226, 202] width 49 height 11
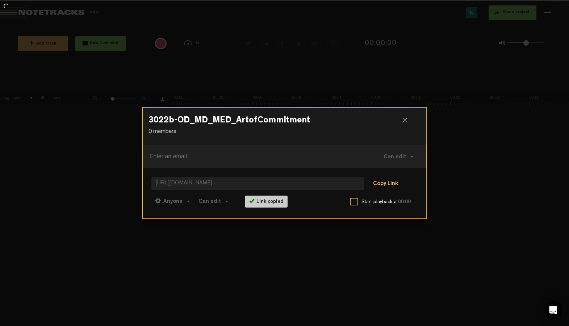
click at [387, 185] on button "Copy Link" at bounding box center [385, 184] width 39 height 14
click at [404, 119] on div at bounding box center [407, 123] width 11 height 11
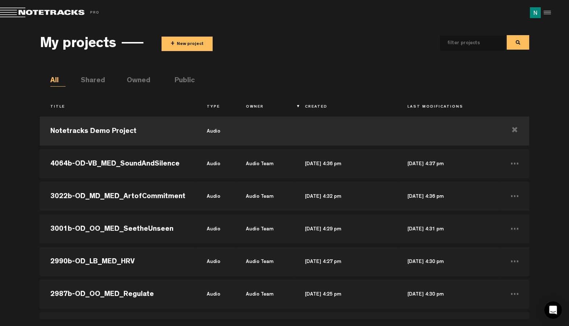
click at [163, 44] on button "+ New project" at bounding box center [187, 44] width 51 height 14
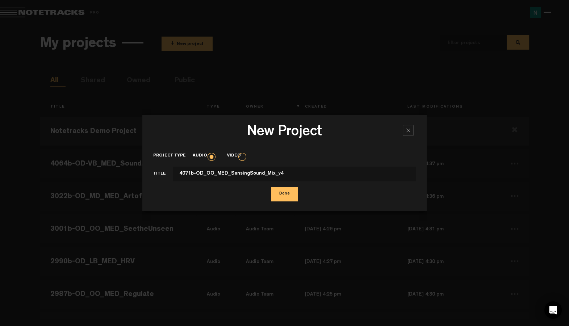
click at [259, 173] on input "4071b-OD_OO_MED_SensingSound_Mix_v4" at bounding box center [294, 174] width 243 height 14
type input "4071b-OD_OO_MED_SensingSound"
click at [289, 196] on button "Done" at bounding box center [284, 194] width 26 height 14
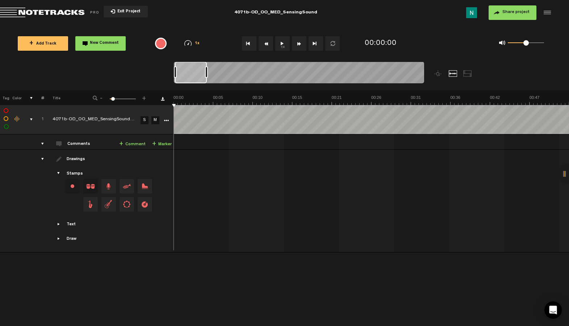
click at [508, 17] on button "Share project" at bounding box center [513, 12] width 48 height 14
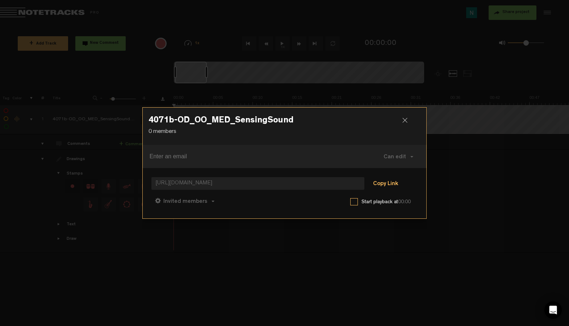
click at [392, 187] on button "Copy Link" at bounding box center [385, 184] width 39 height 14
click at [231, 201] on span "Can comment" at bounding box center [217, 202] width 37 height 6
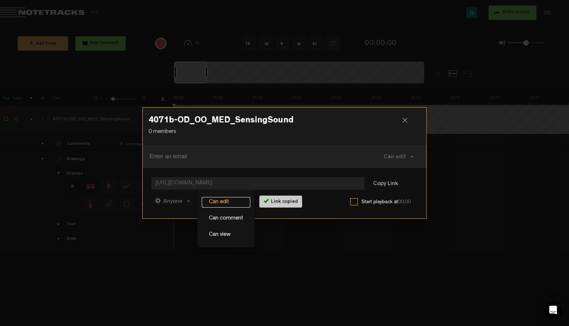
click at [228, 199] on link "Can edit" at bounding box center [226, 202] width 49 height 11
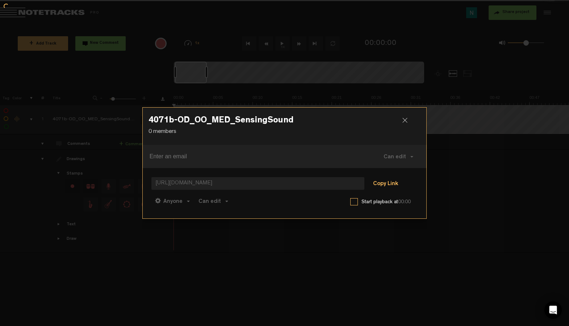
click at [396, 183] on button "Copy Link" at bounding box center [385, 184] width 39 height 14
click at [405, 118] on div at bounding box center [407, 123] width 11 height 11
